Goal: Find specific page/section: Find specific page/section

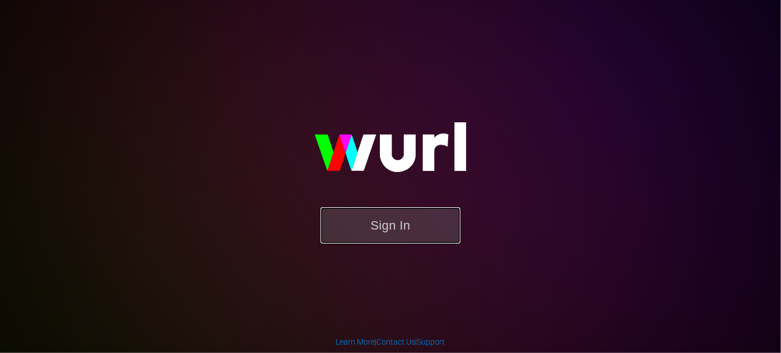
click at [422, 231] on button "Sign In" at bounding box center [390, 225] width 140 height 36
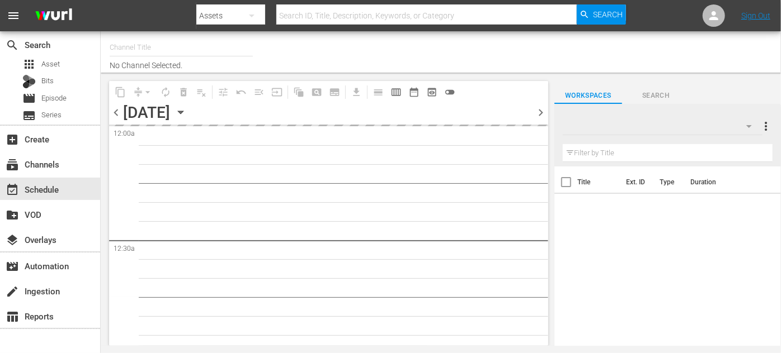
type input "ROKU-US -SPARK TV (1077)"
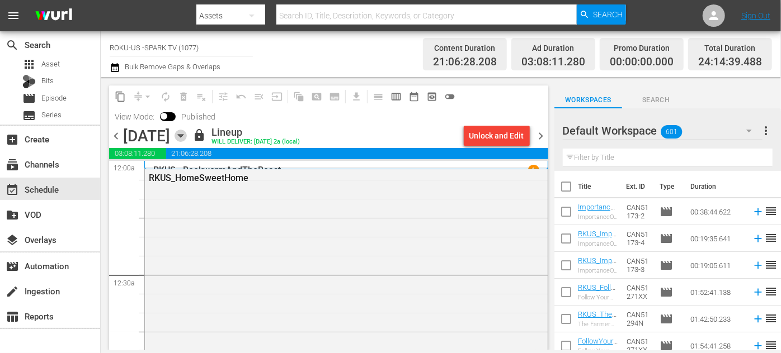
click at [187, 131] on icon "button" at bounding box center [180, 136] width 12 height 12
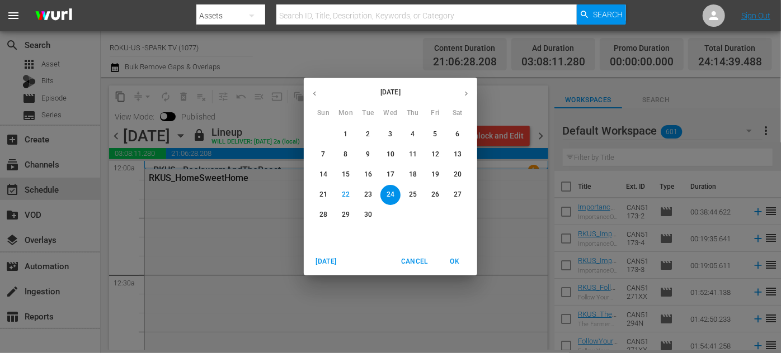
click at [395, 173] on span "17" at bounding box center [390, 175] width 20 height 10
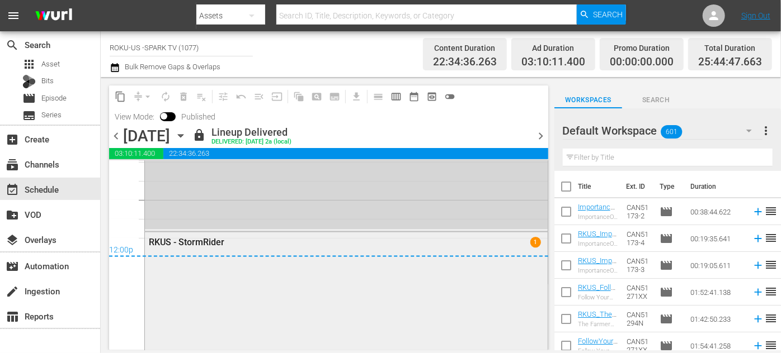
scroll to position [5396, 0]
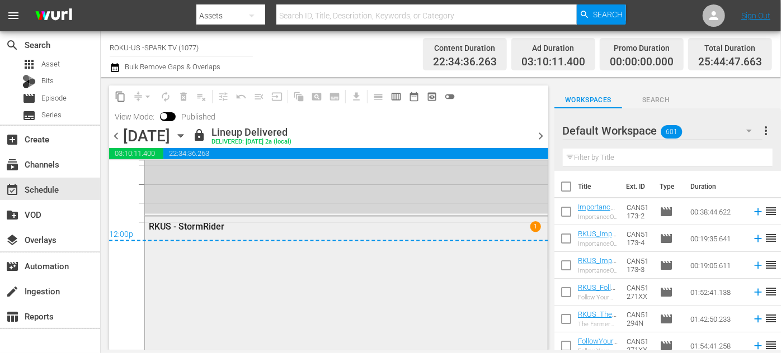
click at [343, 226] on div "RKUS - StormRider" at bounding box center [317, 227] width 336 height 11
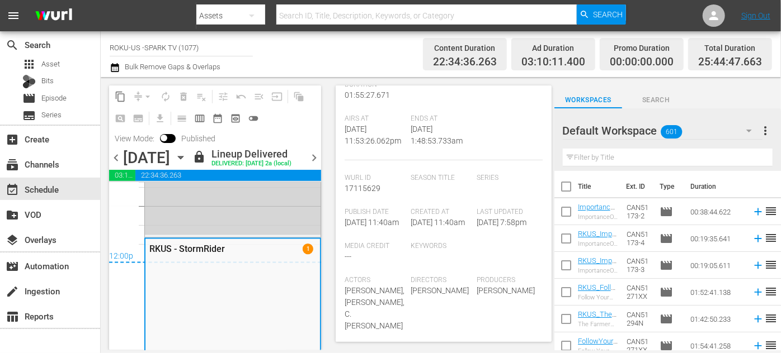
scroll to position [305, 0]
